Goal: Transaction & Acquisition: Book appointment/travel/reservation

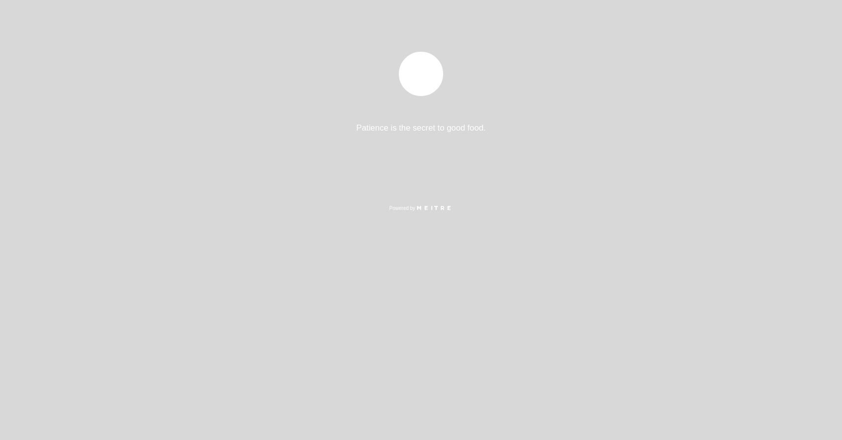
select select "es"
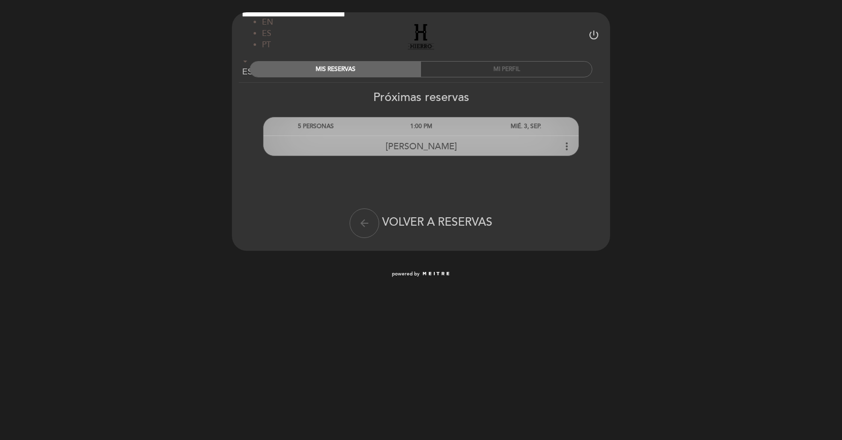
click at [510, 128] on div "MIÉ. 3, SEP." at bounding box center [526, 126] width 105 height 18
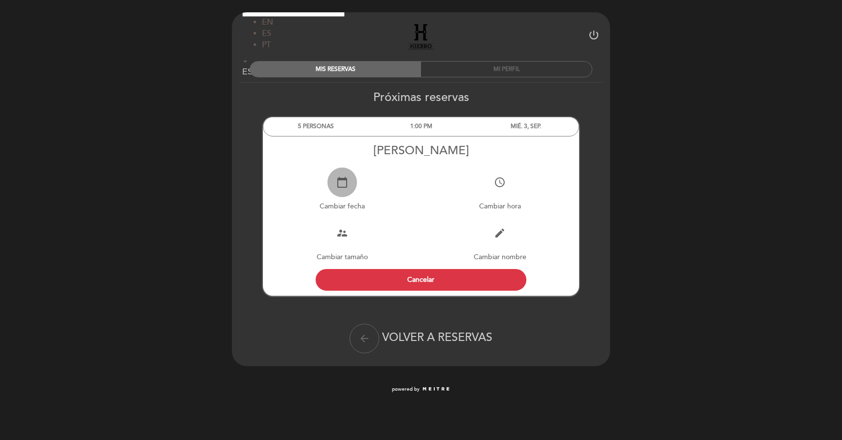
click at [350, 185] on button "calendar_today" at bounding box center [343, 182] width 30 height 30
select select "es"
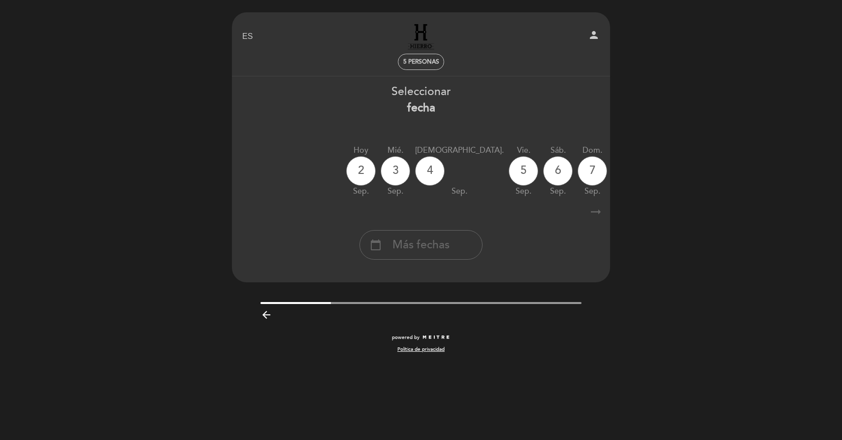
click at [596, 211] on icon "arrow_right_alt" at bounding box center [596, 211] width 15 height 21
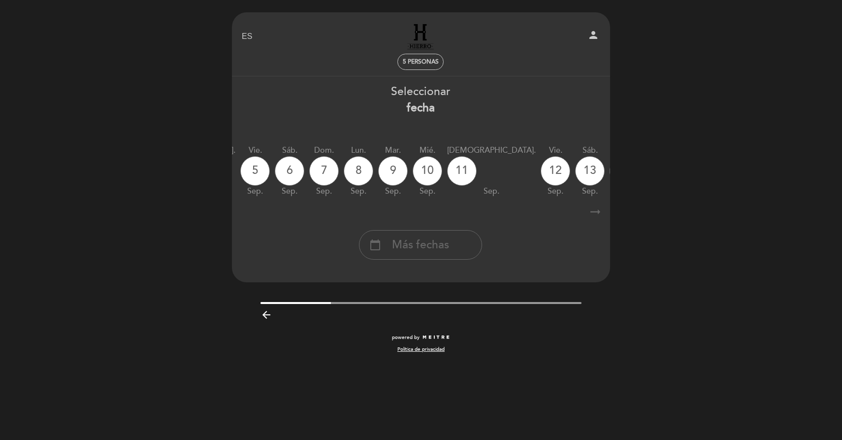
scroll to position [0, 287]
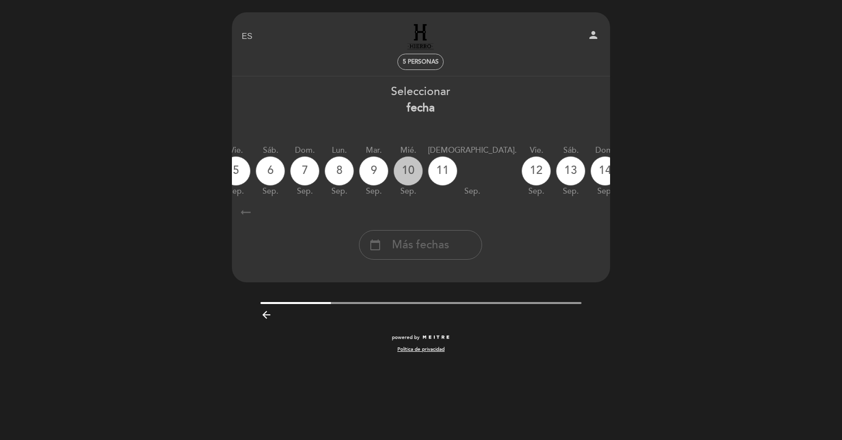
click at [394, 168] on div "10" at bounding box center [409, 171] width 30 height 30
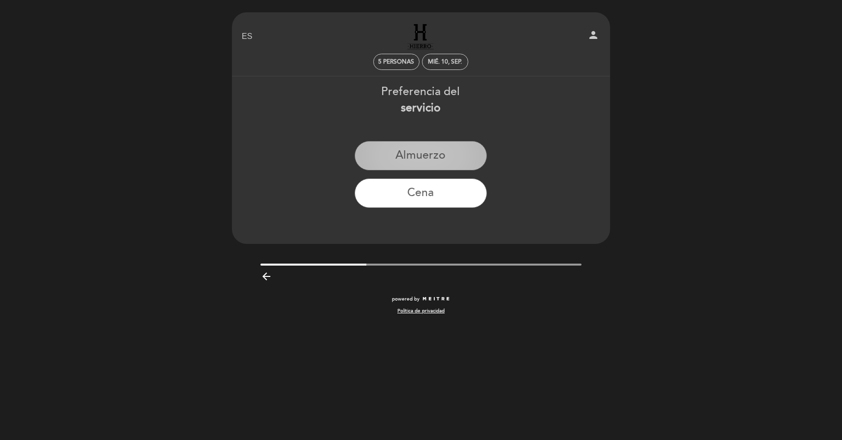
click at [406, 148] on button "Almuerzo" at bounding box center [421, 156] width 132 height 30
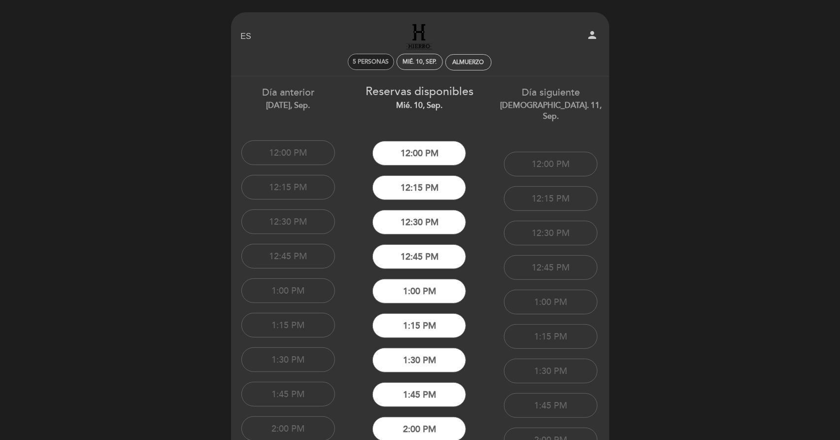
click at [380, 68] on div "5 personas" at bounding box center [370, 61] width 45 height 15
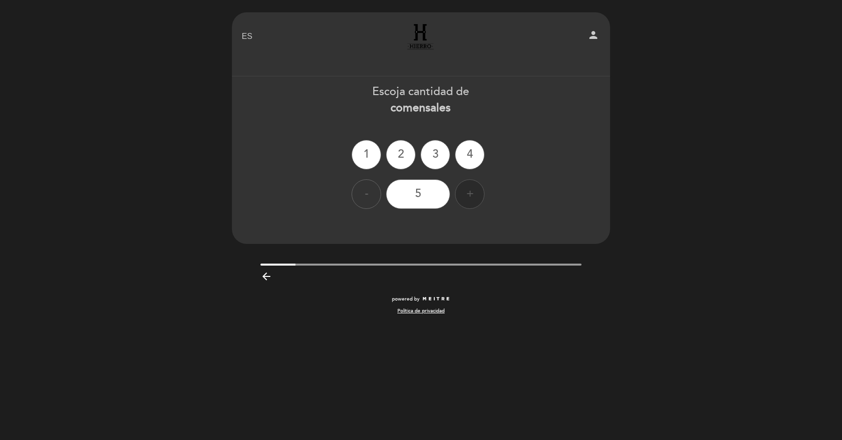
click at [473, 193] on div "+" at bounding box center [470, 194] width 30 height 30
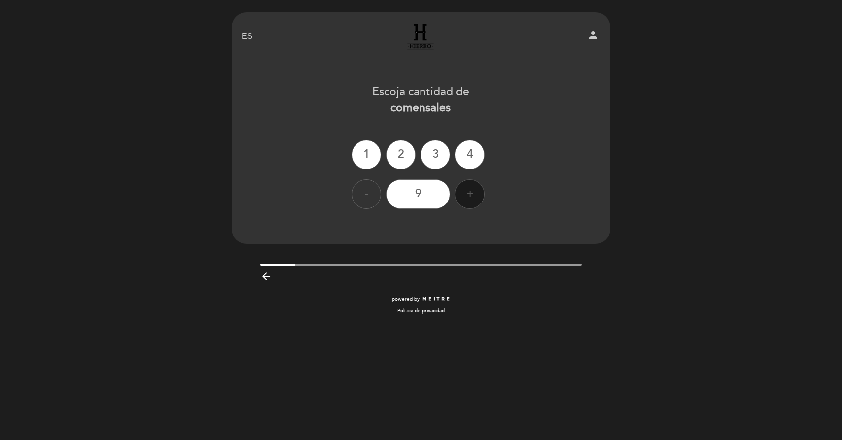
click at [473, 193] on div "+" at bounding box center [470, 194] width 30 height 30
click at [363, 199] on div "-" at bounding box center [367, 194] width 30 height 30
click at [437, 193] on div "11" at bounding box center [418, 194] width 64 height 30
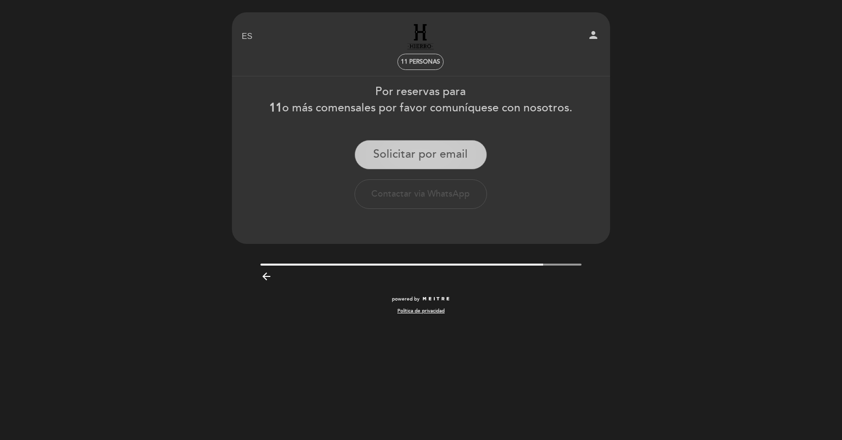
click at [432, 153] on button "Solicitar por email" at bounding box center [421, 155] width 132 height 30
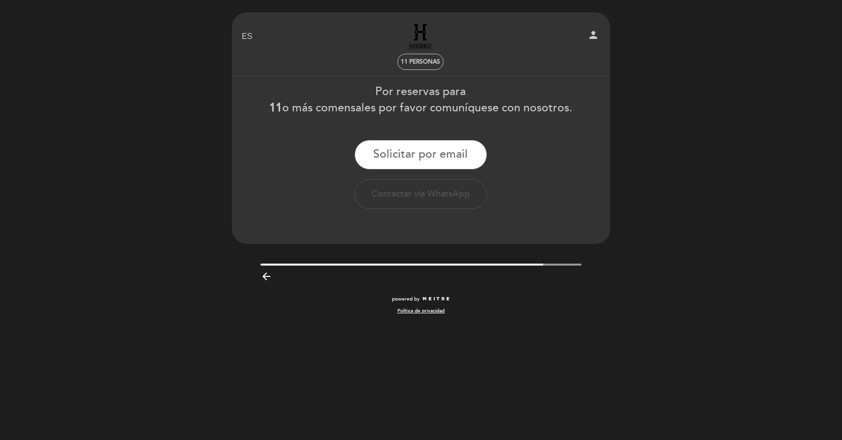
click at [267, 273] on icon "arrow_backward" at bounding box center [267, 276] width 12 height 12
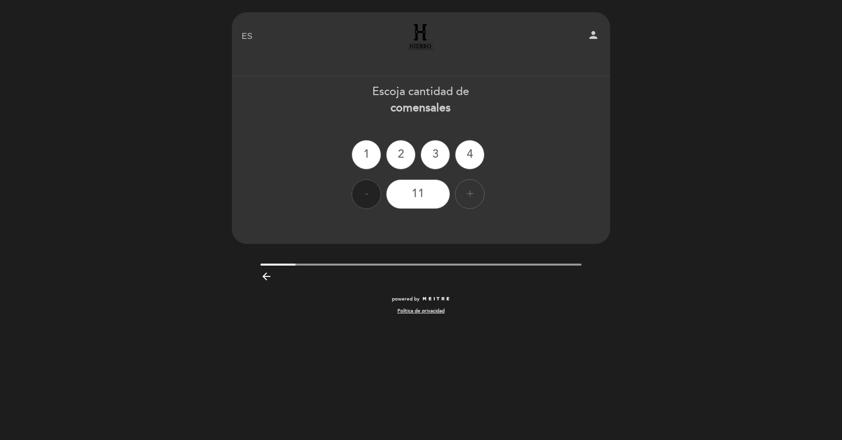
click at [361, 200] on div "-" at bounding box center [367, 194] width 30 height 30
click at [417, 187] on div "10" at bounding box center [418, 194] width 64 height 30
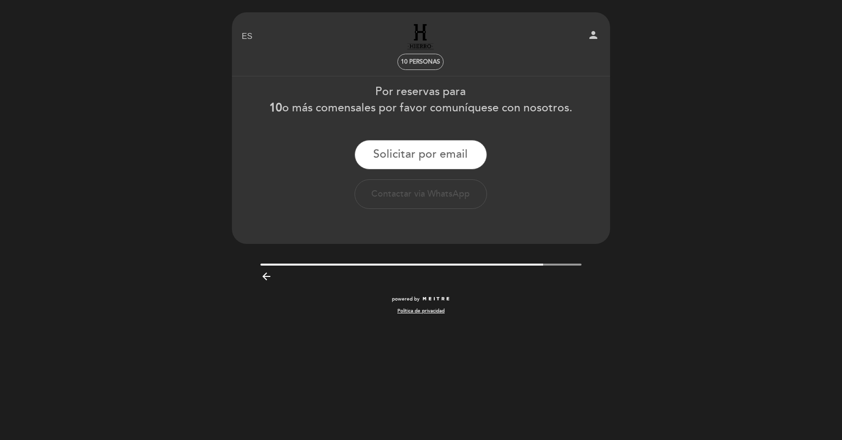
click at [266, 273] on icon "arrow_backward" at bounding box center [267, 276] width 12 height 12
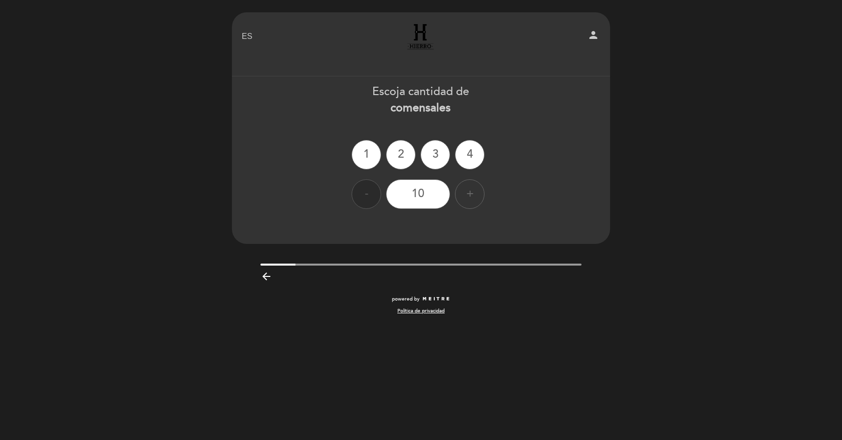
click at [381, 194] on div "-" at bounding box center [367, 194] width 30 height 30
click at [407, 193] on div "9" at bounding box center [418, 194] width 64 height 30
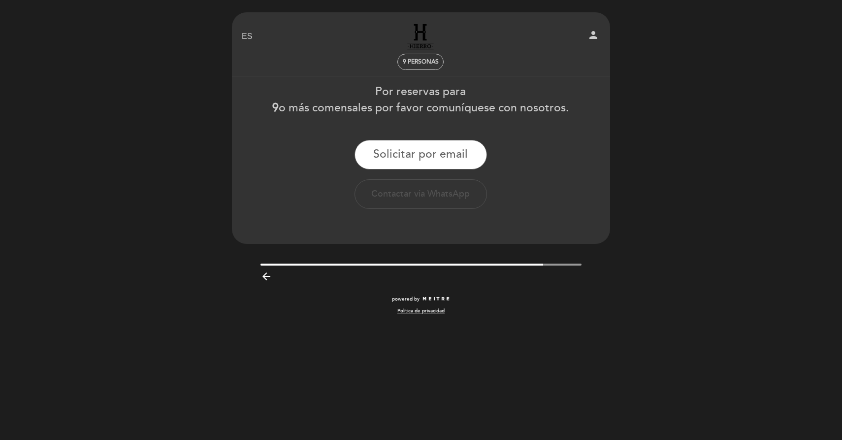
click at [266, 275] on icon "arrow_backward" at bounding box center [267, 276] width 12 height 12
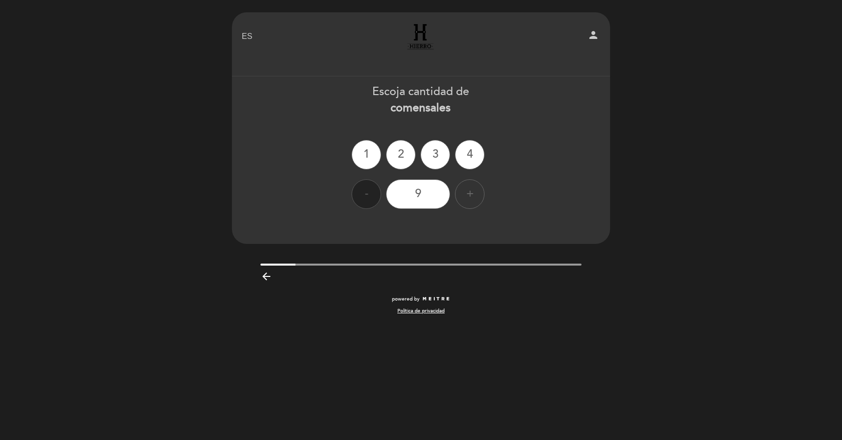
click at [376, 195] on div "-" at bounding box center [367, 194] width 30 height 30
click at [424, 196] on div "8" at bounding box center [418, 194] width 64 height 30
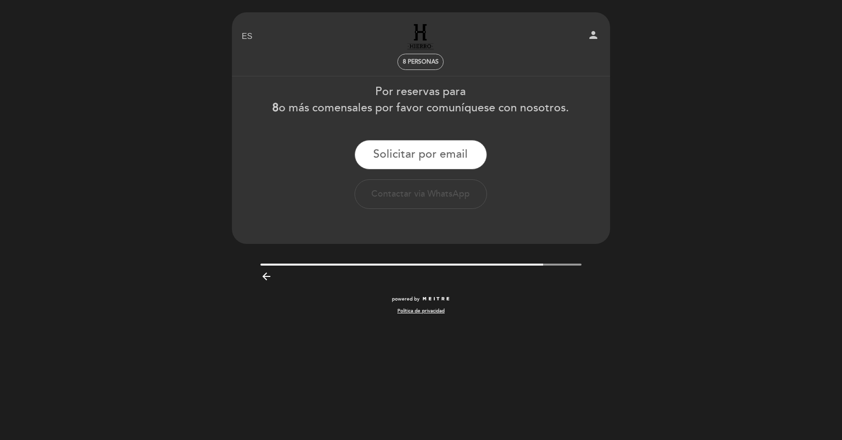
click at [267, 275] on icon "arrow_backward" at bounding box center [267, 276] width 12 height 12
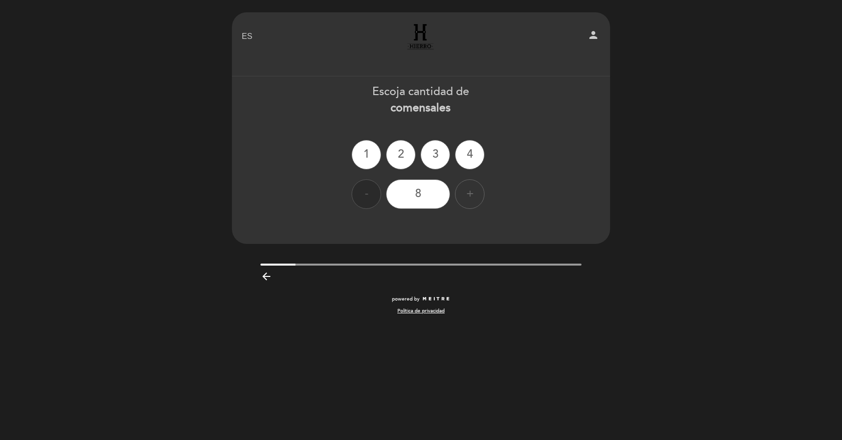
click at [359, 203] on div "-" at bounding box center [367, 194] width 30 height 30
click at [409, 198] on div "7" at bounding box center [418, 194] width 64 height 30
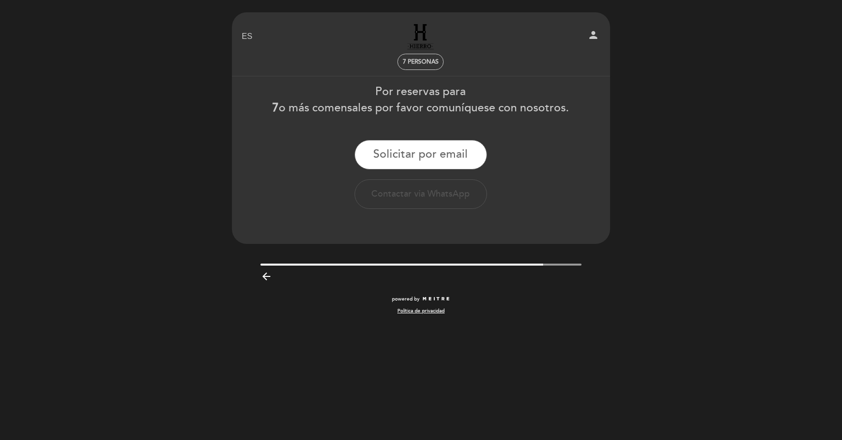
click at [264, 277] on icon "arrow_backward" at bounding box center [267, 276] width 12 height 12
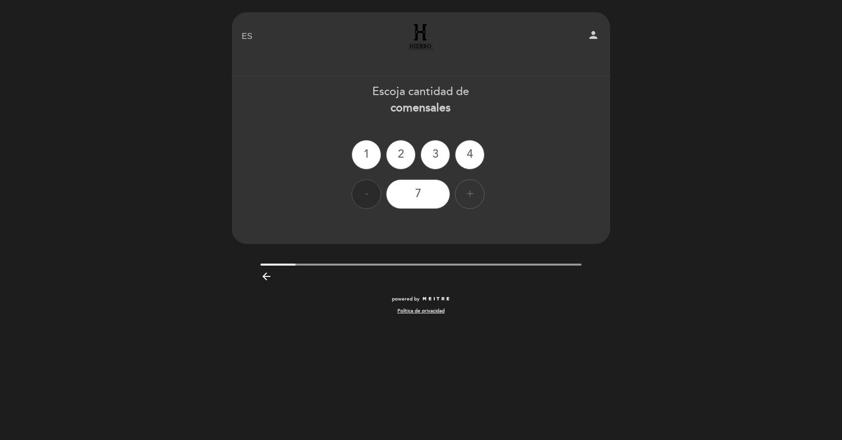
click at [363, 197] on div "-" at bounding box center [367, 194] width 30 height 30
click at [440, 196] on div "6" at bounding box center [418, 194] width 64 height 30
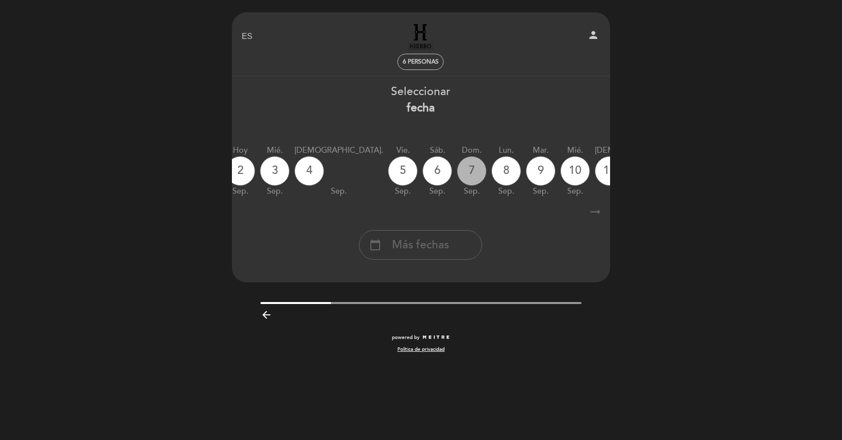
scroll to position [0, 123]
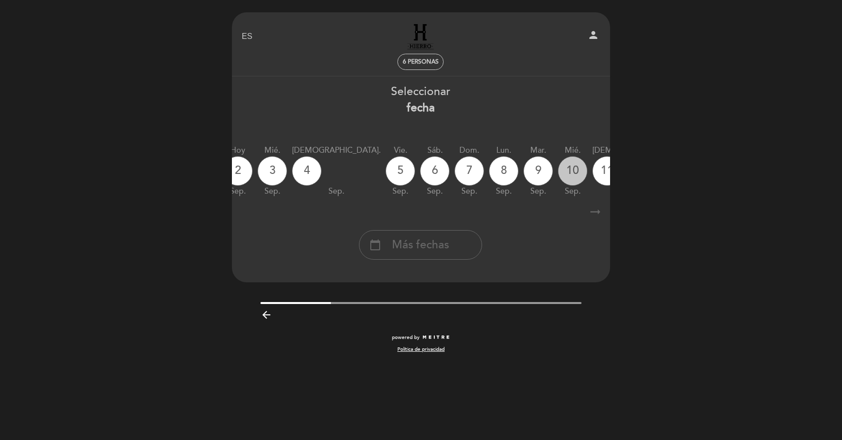
click at [558, 174] on div "10" at bounding box center [573, 171] width 30 height 30
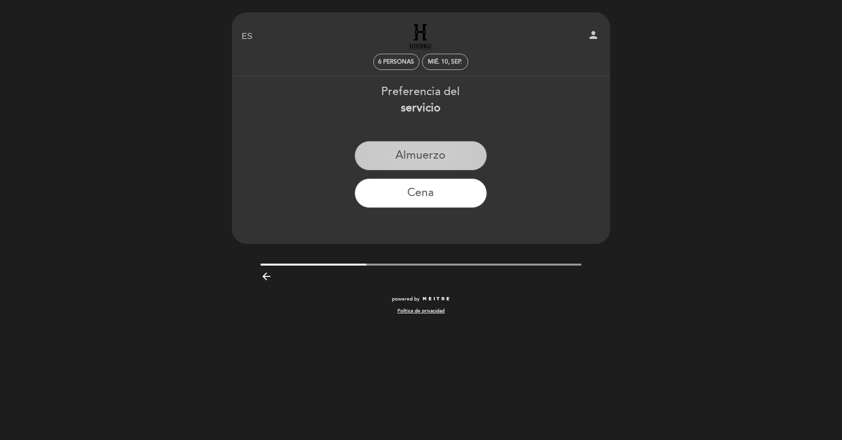
click at [412, 150] on button "Almuerzo" at bounding box center [421, 156] width 132 height 30
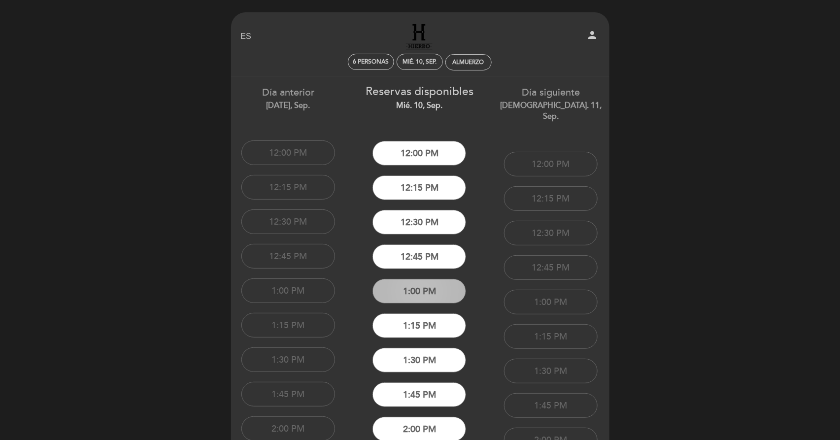
click at [414, 291] on button "1:00 PM" at bounding box center [419, 291] width 94 height 25
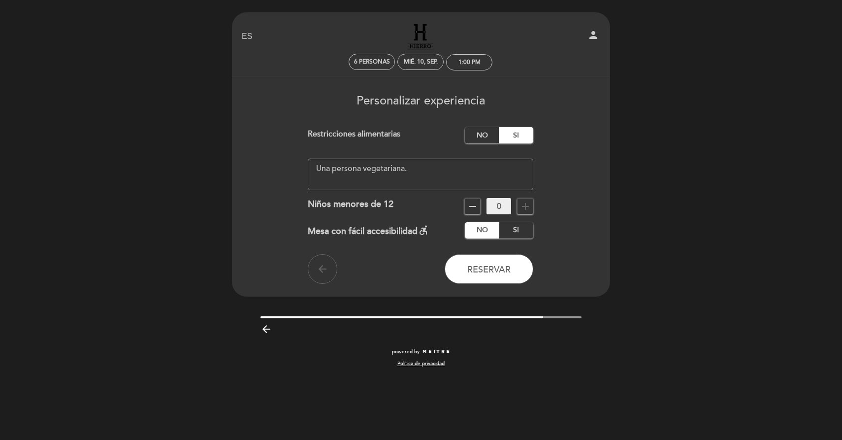
click at [397, 166] on textarea at bounding box center [421, 175] width 226 height 32
click at [498, 264] on span "Reservar" at bounding box center [488, 269] width 43 height 11
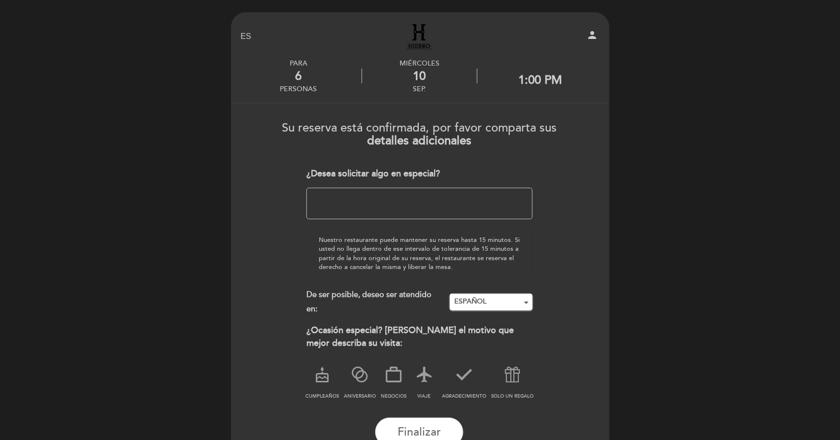
click at [428, 190] on textarea at bounding box center [419, 204] width 226 height 32
click at [467, 188] on textarea at bounding box center [419, 204] width 226 height 32
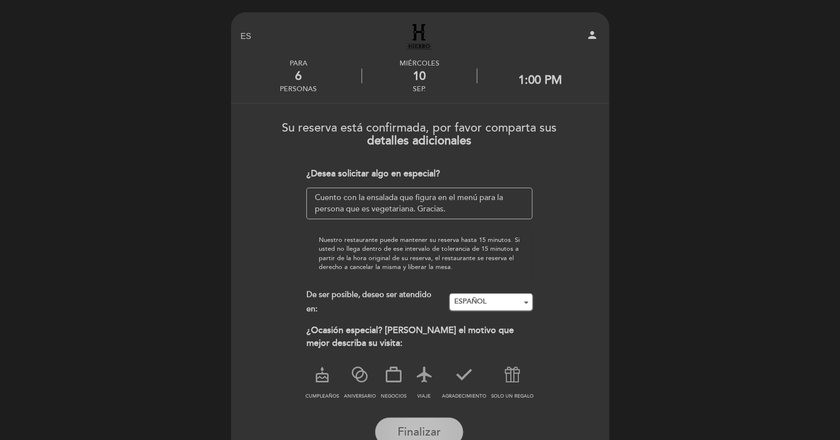
type textarea "Cuento con la ensalada que figura en el menú para la persona que es vegetariana…"
click at [413, 425] on span "Finalizar" at bounding box center [418, 432] width 43 height 14
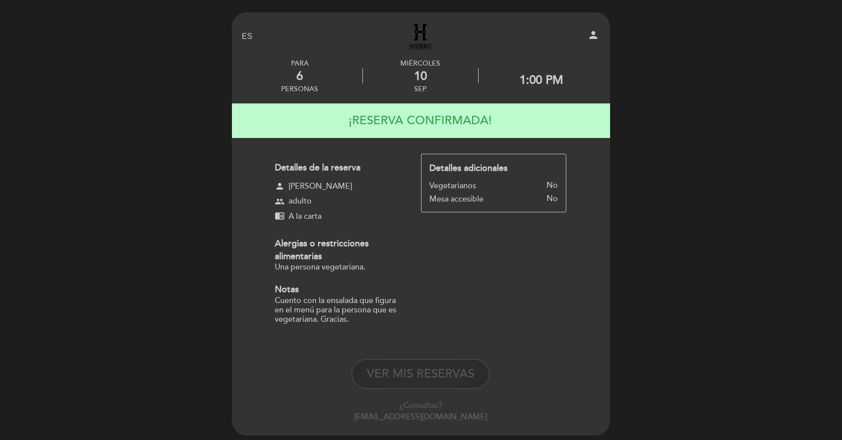
click at [431, 359] on button "VER MIS RESERVAS" at bounding box center [421, 374] width 138 height 30
select select "es"
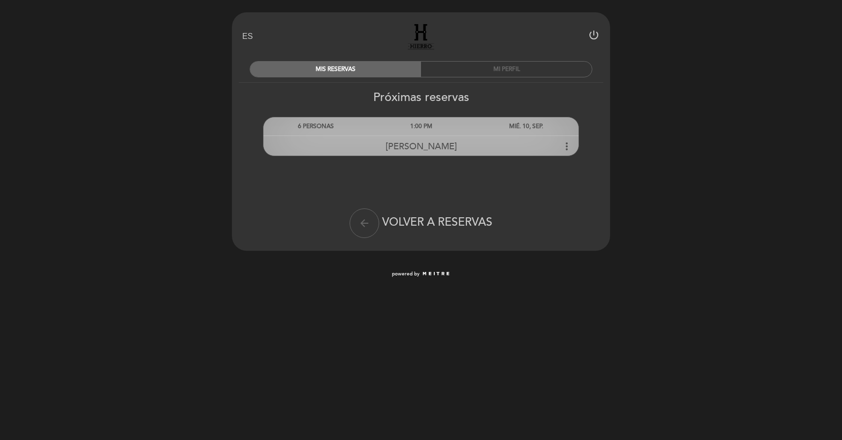
click at [416, 150] on span "[PERSON_NAME]" at bounding box center [421, 146] width 71 height 11
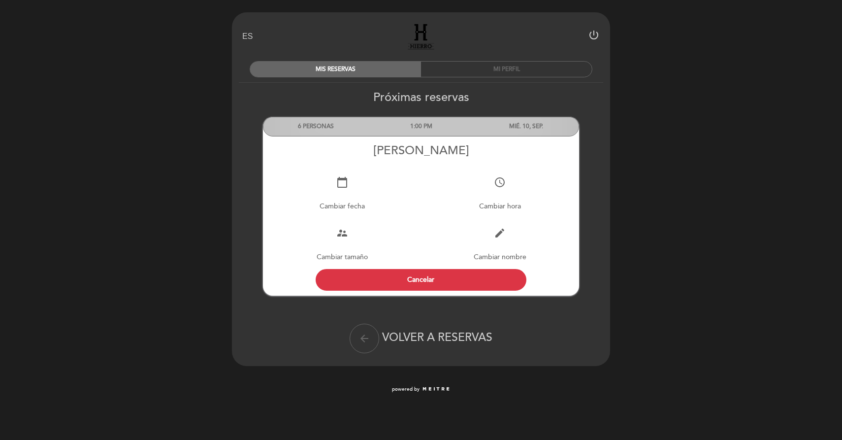
click at [351, 198] on div "calendar_today Cambiar fecha" at bounding box center [342, 192] width 158 height 51
click at [342, 193] on button "calendar_today" at bounding box center [343, 182] width 30 height 30
select select "es"
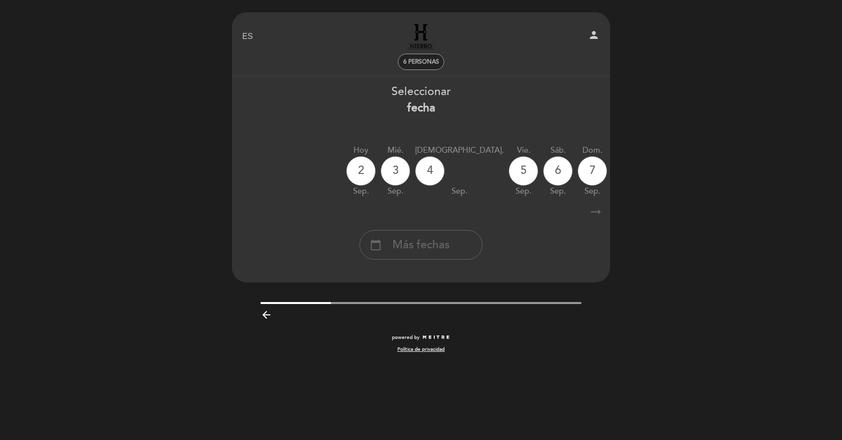
click at [422, 60] on span "6 personas" at bounding box center [421, 61] width 36 height 7
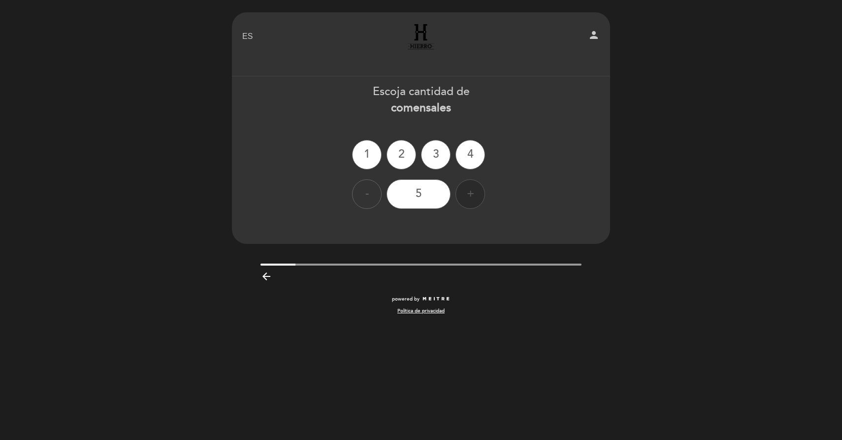
click at [470, 192] on div "+" at bounding box center [471, 194] width 30 height 30
click at [427, 192] on div "9" at bounding box center [419, 194] width 64 height 30
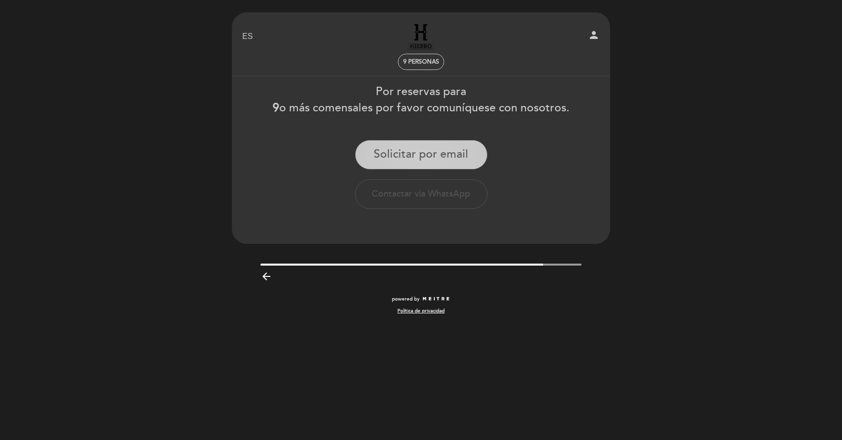
click at [436, 158] on button "Solicitar por email" at bounding box center [421, 155] width 132 height 30
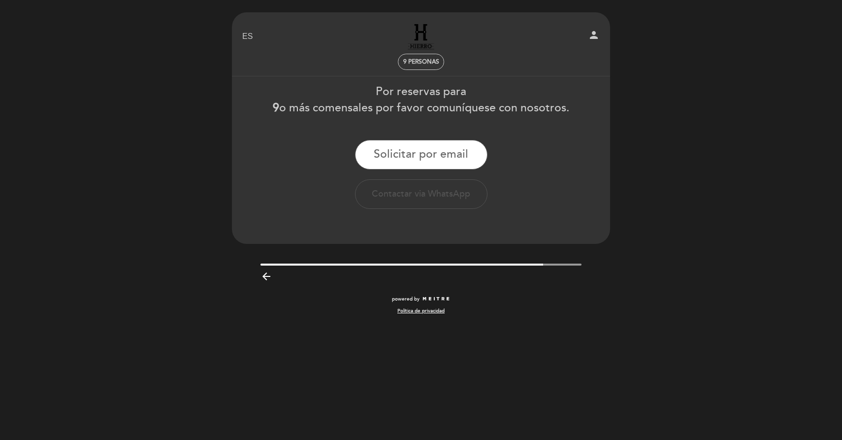
select select "es"
